Goal: Task Accomplishment & Management: Use online tool/utility

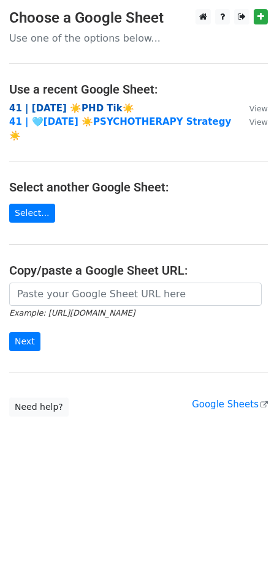
click at [76, 106] on strong "41 | AUG 23 ☀️PHD Tik☀️" at bounding box center [71, 108] width 125 height 11
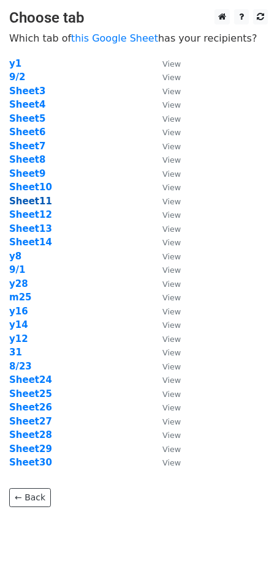
click at [39, 200] on strong "Sheet11" at bounding box center [30, 201] width 43 height 11
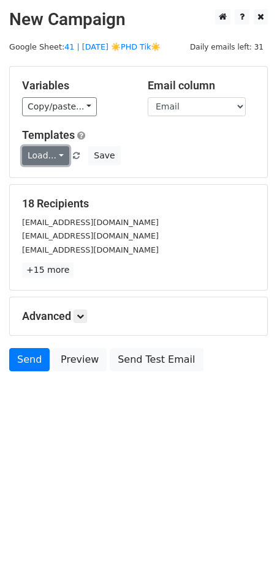
click at [49, 163] on link "Load..." at bounding box center [45, 155] width 47 height 19
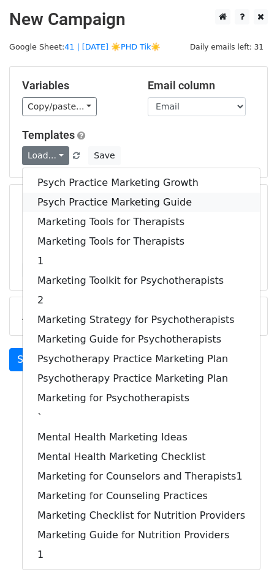
click at [72, 204] on link "Psych Practice Marketing Guide" at bounding box center [141, 203] width 237 height 20
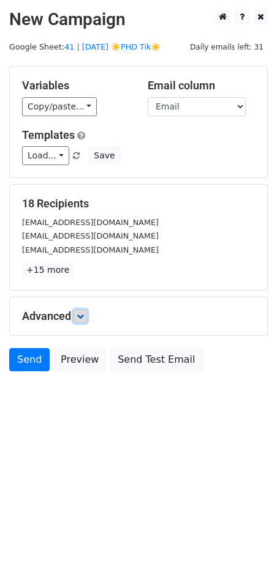
click at [84, 319] on icon at bounding box center [79, 316] width 7 height 7
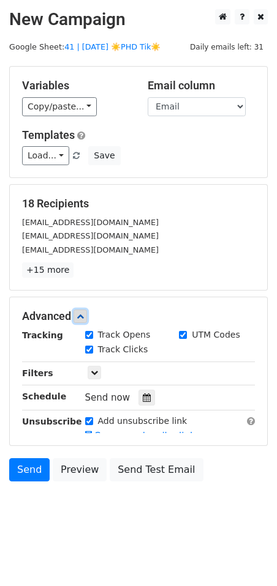
scroll to position [9, 0]
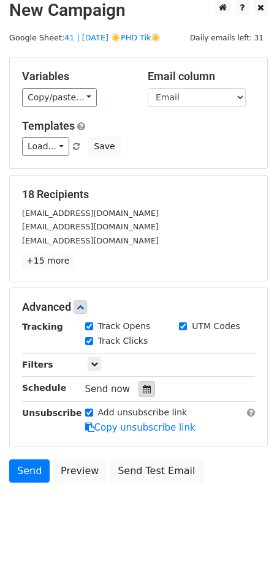
click at [138, 384] on div at bounding box center [146, 389] width 17 height 16
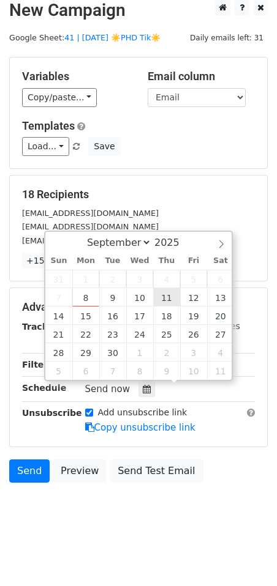
type input "2025-09-11 12:00"
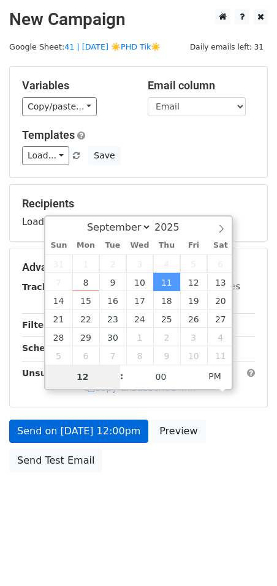
scroll to position [0, 0]
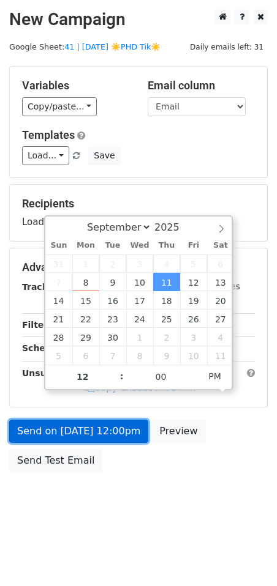
click at [116, 437] on link "Send on Sep 11 at 12:00pm" at bounding box center [78, 431] width 139 height 23
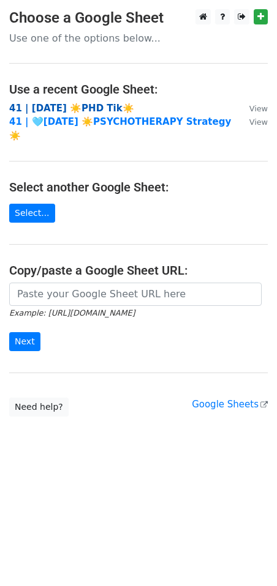
click at [109, 111] on strong "41 | AUG 23 ☀️PHD Tik☀️" at bounding box center [71, 108] width 125 height 11
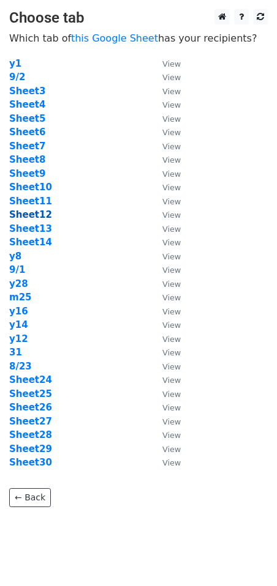
click at [37, 215] on strong "Sheet12" at bounding box center [30, 214] width 43 height 11
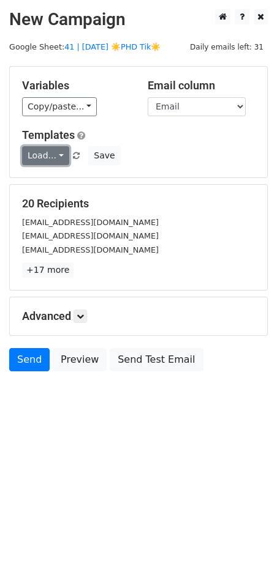
click at [49, 157] on link "Load..." at bounding box center [45, 155] width 47 height 19
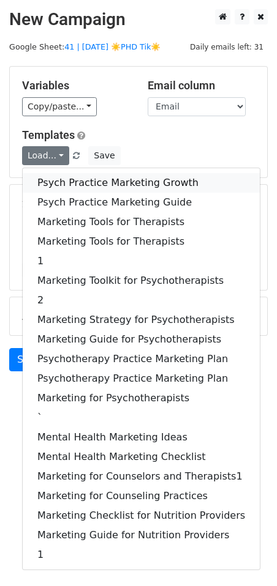
click at [69, 177] on link "Psych Practice Marketing Growth" at bounding box center [141, 183] width 237 height 20
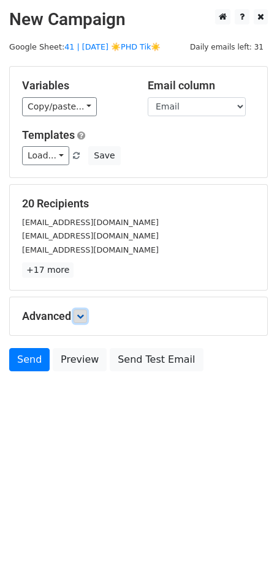
click at [82, 318] on icon at bounding box center [79, 316] width 7 height 7
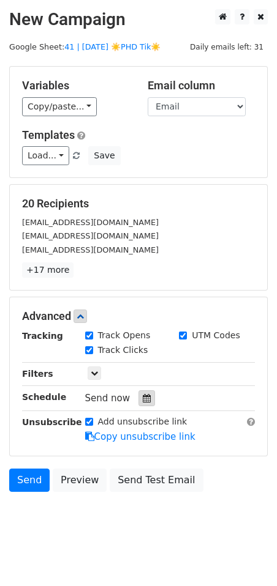
click at [143, 400] on icon at bounding box center [147, 398] width 8 height 9
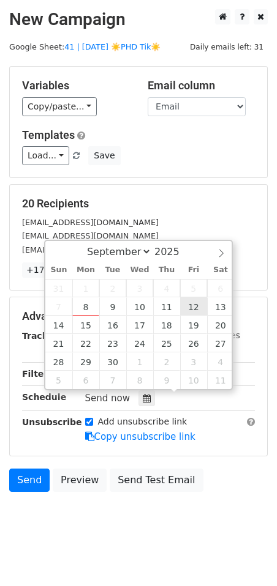
type input "[DATE] 12:00"
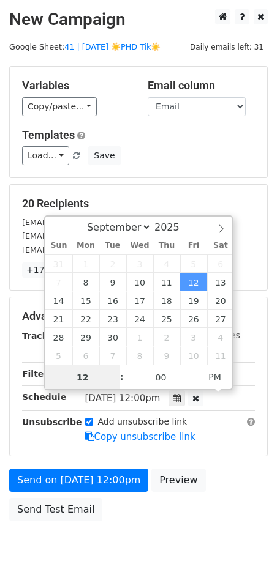
scroll to position [1, 0]
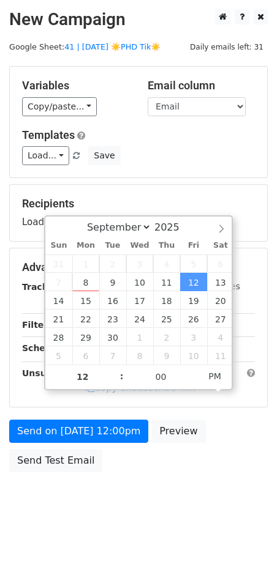
click at [90, 444] on div "Send on Sep 12 at 12:00pm Preview Send Test Email" at bounding box center [138, 449] width 277 height 59
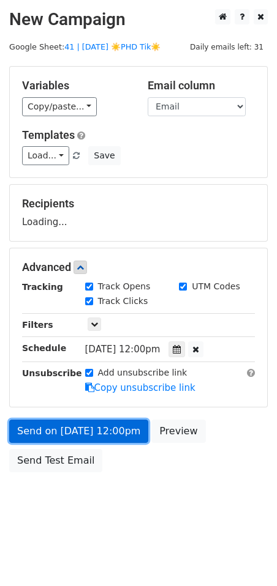
click at [90, 440] on form "Variables Copy/paste... {{Name}} {{Email}} Email column Name Email Templates Lo…" at bounding box center [138, 272] width 258 height 412
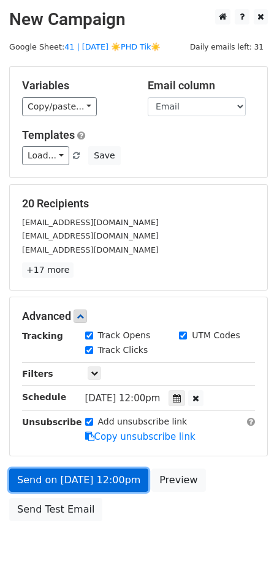
click at [44, 477] on link "Send on Sep 12 at 12:00pm" at bounding box center [78, 480] width 139 height 23
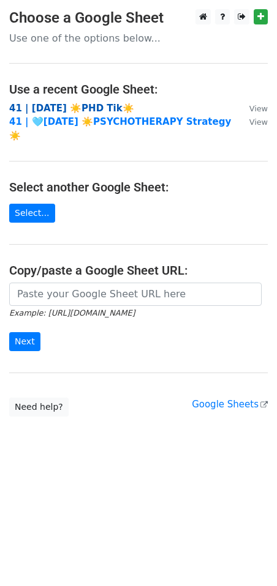
click at [50, 105] on strong "41 | AUG 23 ☀️PHD Tik☀️" at bounding box center [71, 108] width 125 height 11
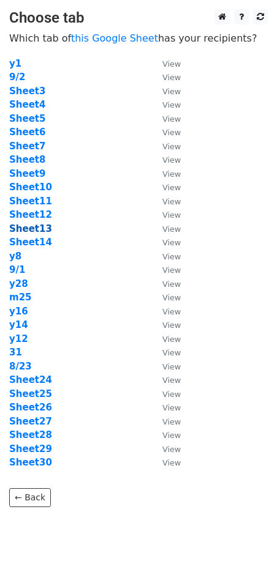
click at [31, 230] on strong "Sheet13" at bounding box center [30, 228] width 43 height 11
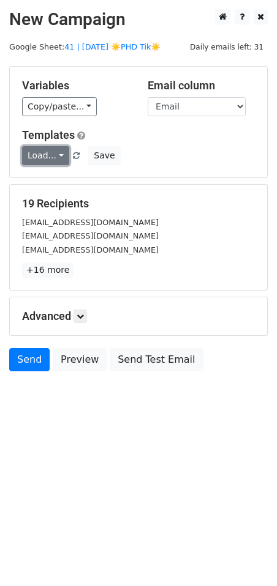
click at [45, 159] on link "Load..." at bounding box center [45, 155] width 47 height 19
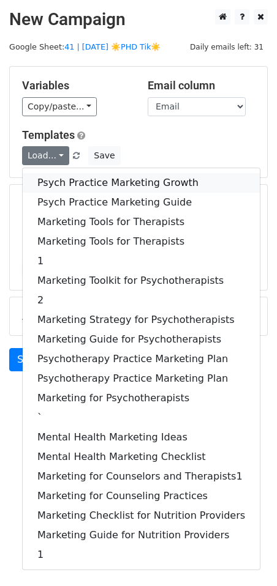
click at [67, 175] on link "Psych Practice Marketing Growth" at bounding box center [141, 183] width 237 height 20
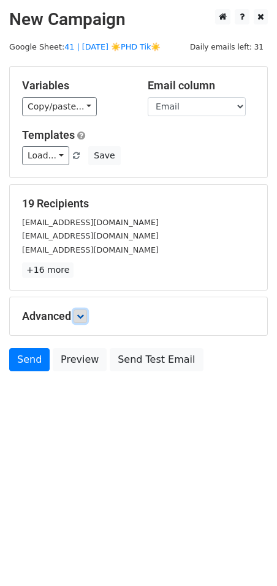
click at [87, 319] on link at bounding box center [79, 316] width 13 height 13
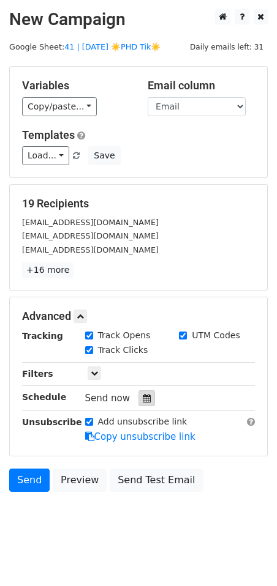
click at [143, 394] on icon at bounding box center [147, 398] width 8 height 9
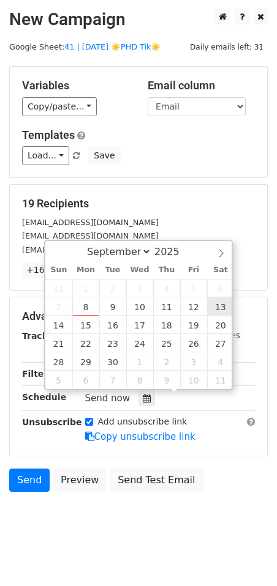
type input "2025-09-13 12:00"
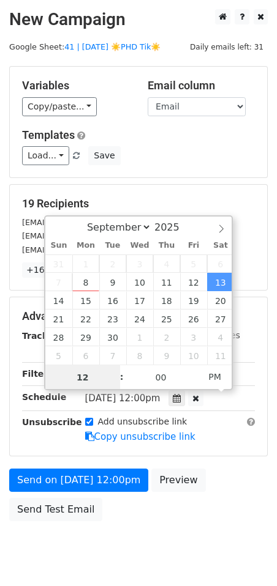
scroll to position [1, 0]
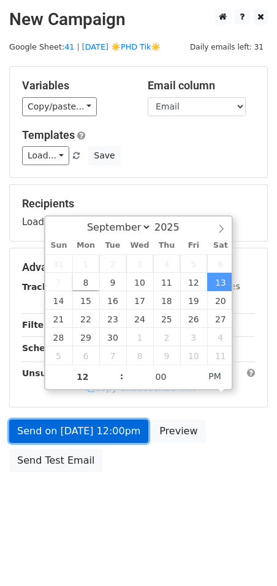
click at [116, 431] on link "Send on Sep 13 at 12:00pm" at bounding box center [78, 431] width 139 height 23
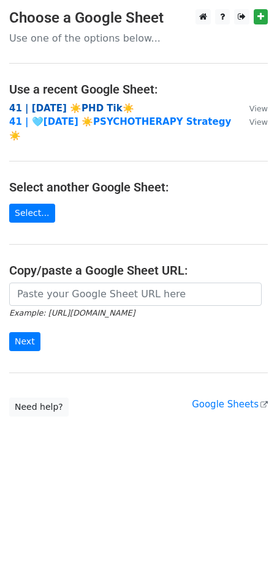
click at [75, 108] on strong "41 | [DATE] ☀️PHD Tik☀️" at bounding box center [71, 108] width 125 height 11
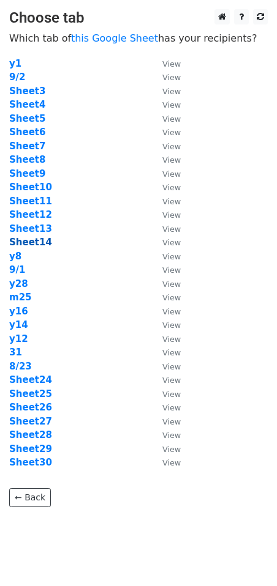
click at [19, 237] on strong "Sheet14" at bounding box center [30, 242] width 43 height 11
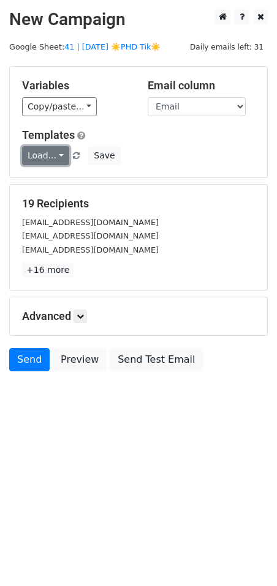
click at [50, 157] on link "Load..." at bounding box center [45, 155] width 47 height 19
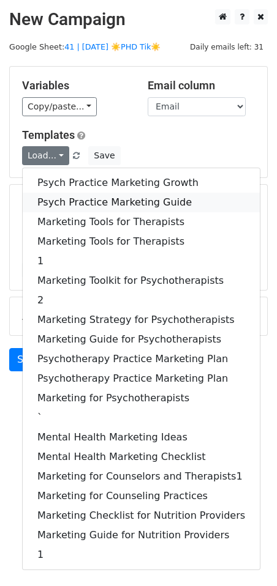
click at [91, 200] on link "Psych Practice Marketing Guide" at bounding box center [141, 203] width 237 height 20
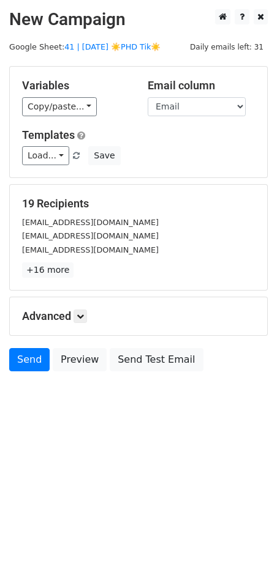
click at [83, 308] on div "Advanced Tracking Track Opens UTM Codes Track Clicks Filters Only include sprea…" at bounding box center [138, 316] width 257 height 38
click at [83, 317] on icon at bounding box center [79, 316] width 7 height 7
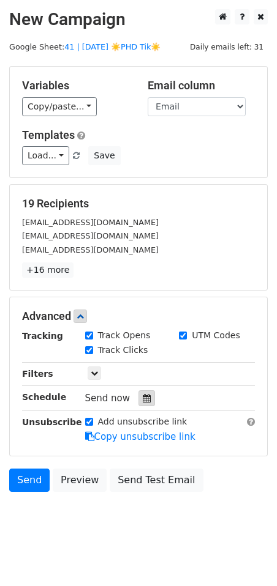
click at [143, 396] on icon at bounding box center [147, 398] width 8 height 9
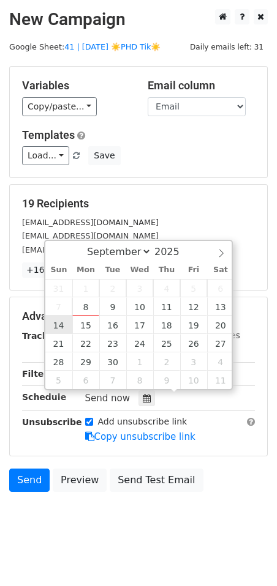
type input "[DATE] 12:00"
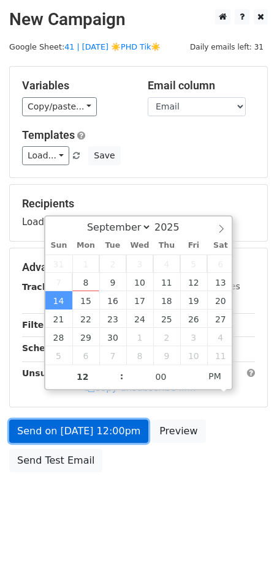
click at [70, 428] on link "Send on [DATE] 12:00pm" at bounding box center [78, 431] width 139 height 23
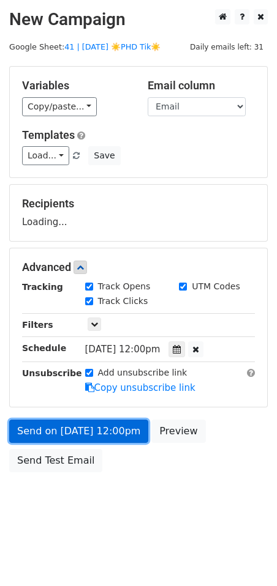
click at [62, 431] on link "Send on [DATE] 12:00pm" at bounding box center [78, 431] width 139 height 23
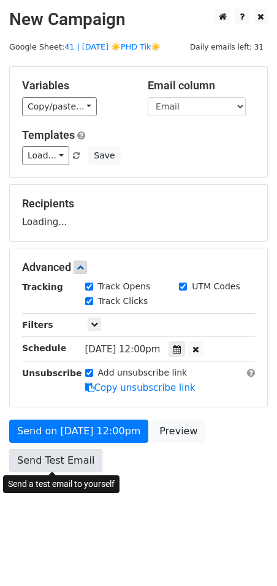
click at [62, 459] on link "Send Test Email" at bounding box center [55, 460] width 93 height 23
